Goal: Navigation & Orientation: Find specific page/section

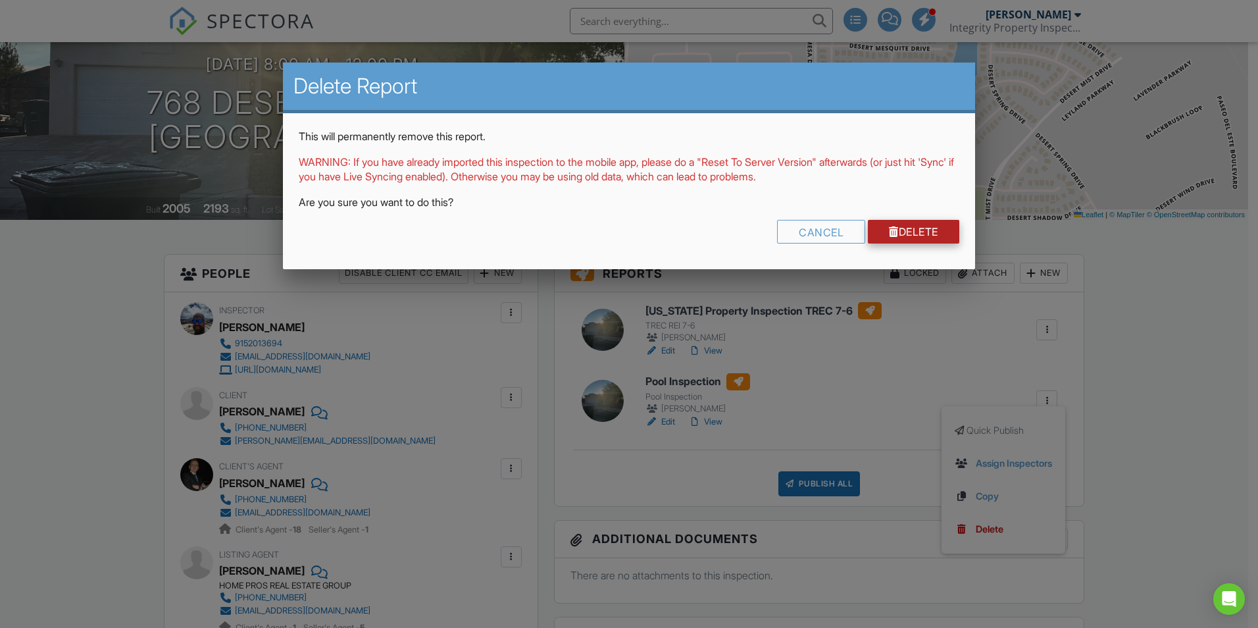
click at [918, 232] on link "Delete" at bounding box center [913, 232] width 91 height 24
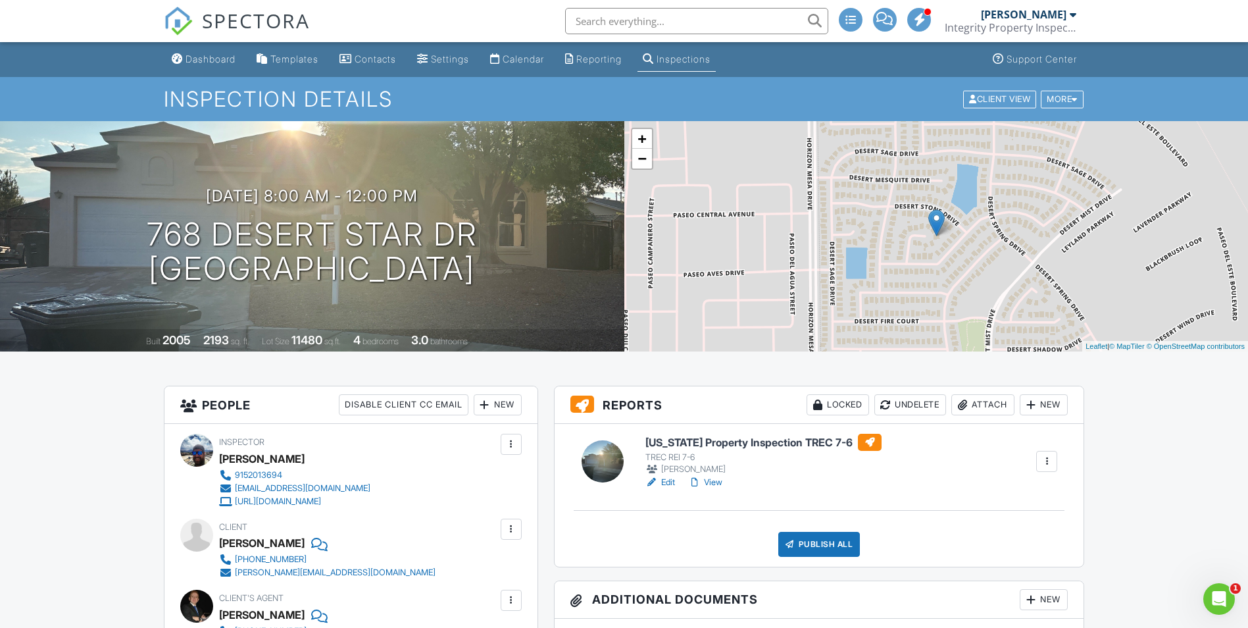
click at [712, 481] on link "View" at bounding box center [705, 482] width 34 height 13
click at [198, 61] on div "Dashboard" at bounding box center [210, 58] width 50 height 11
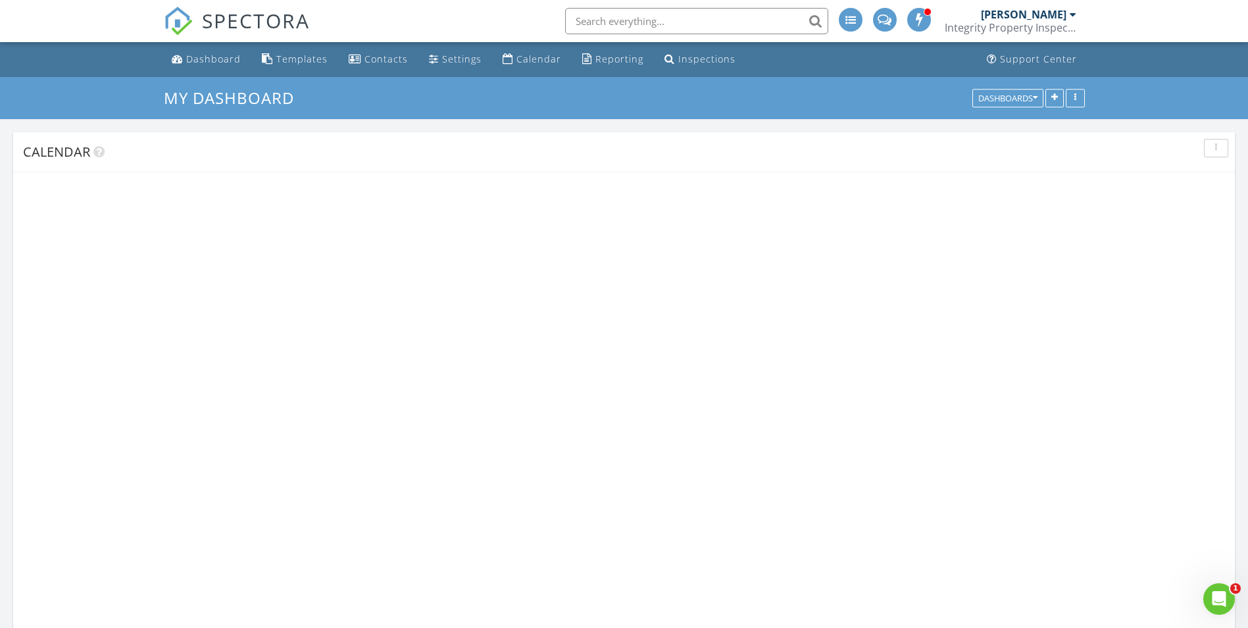
scroll to position [1218, 1268]
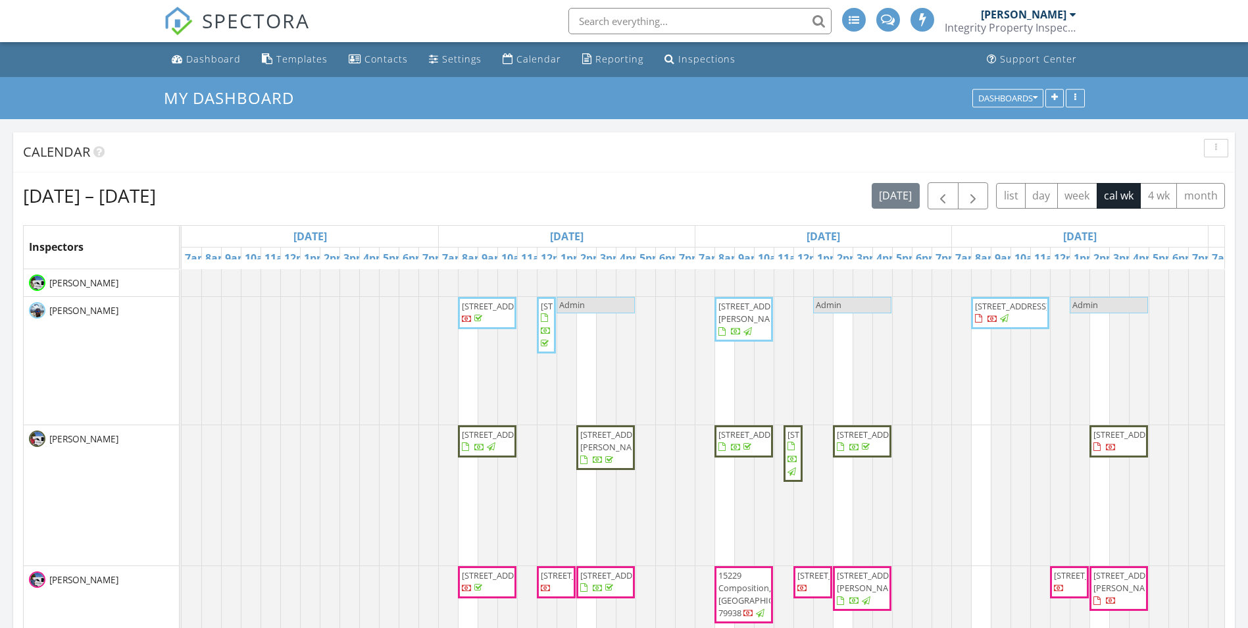
scroll to position [197, 0]
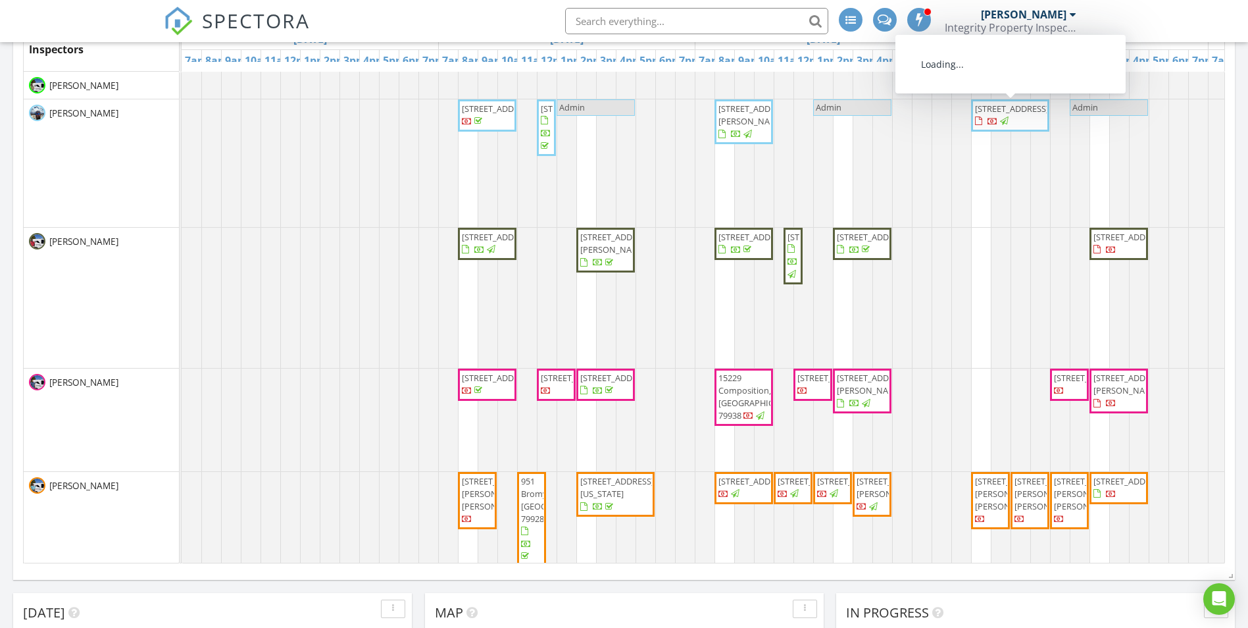
click at [995, 114] on span "[STREET_ADDRESS]" at bounding box center [1012, 109] width 74 height 12
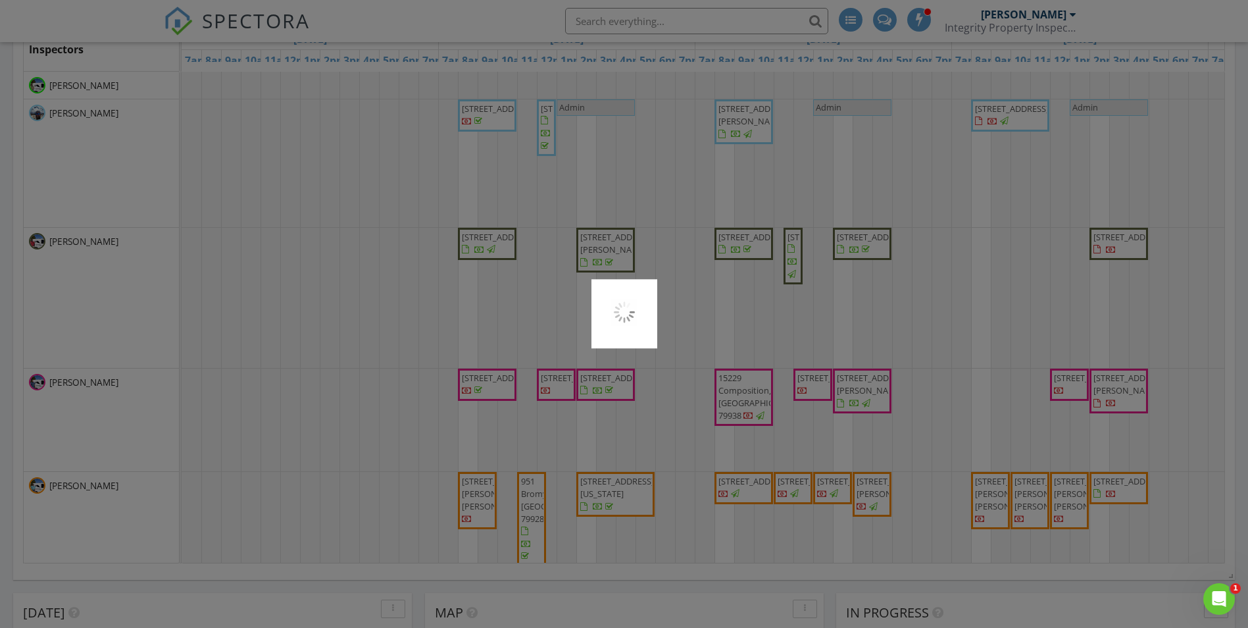
scroll to position [0, 0]
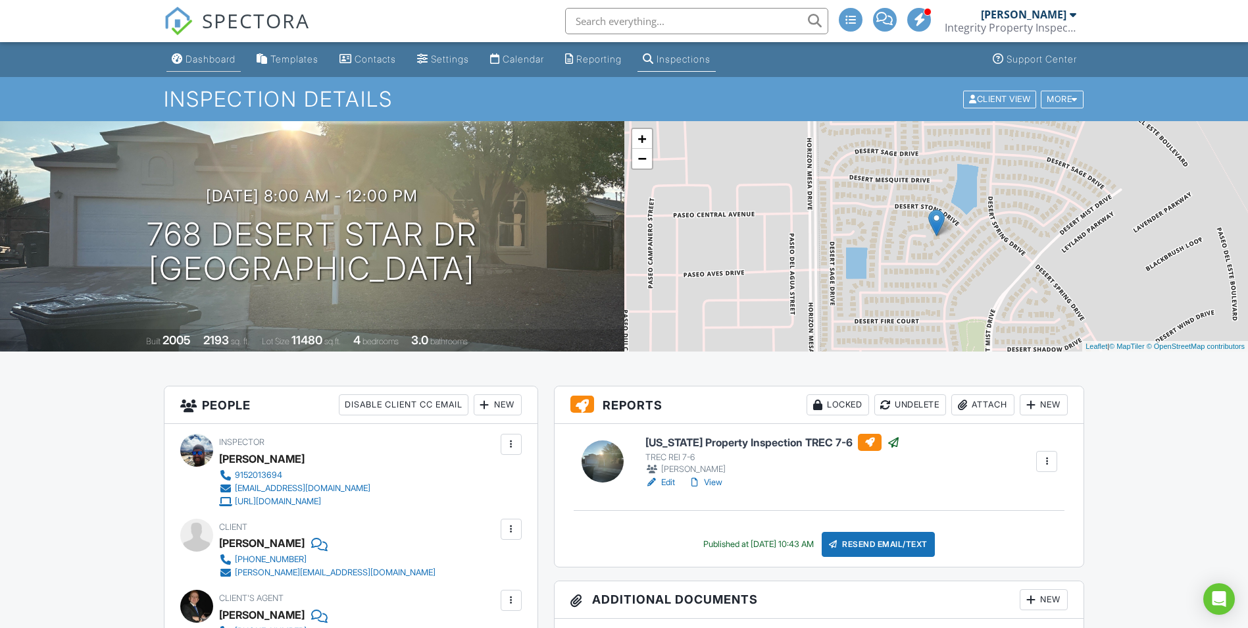
click at [214, 57] on div "Dashboard" at bounding box center [210, 58] width 50 height 11
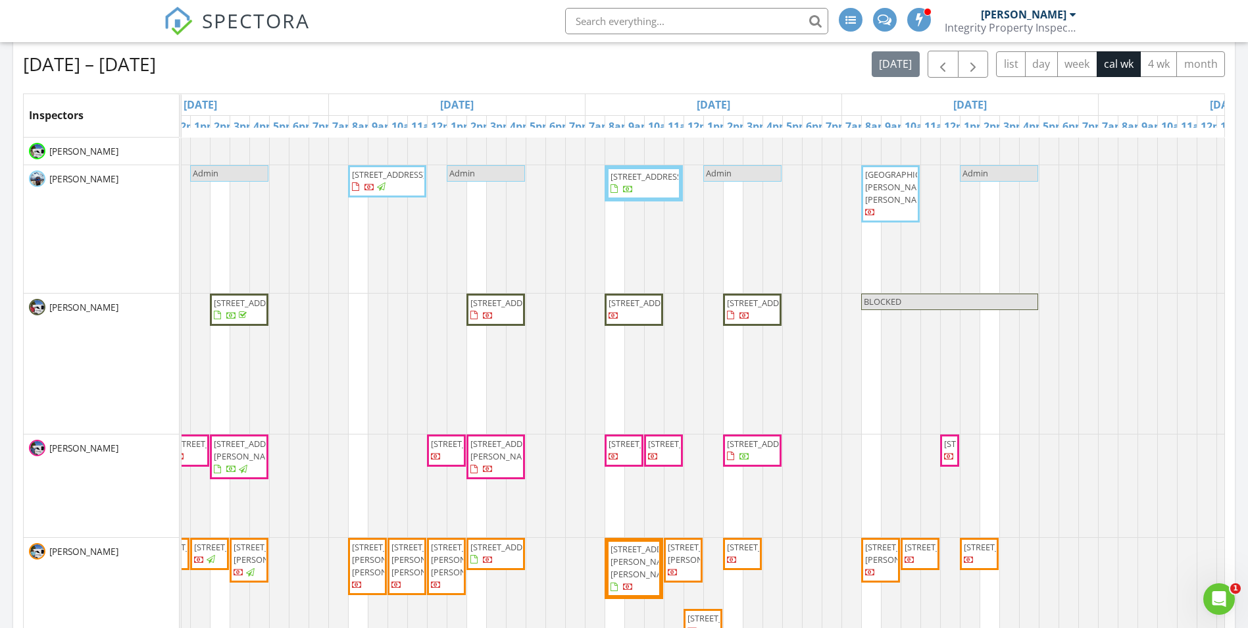
scroll to position [197, 0]
